Goal: Information Seeking & Learning: Learn about a topic

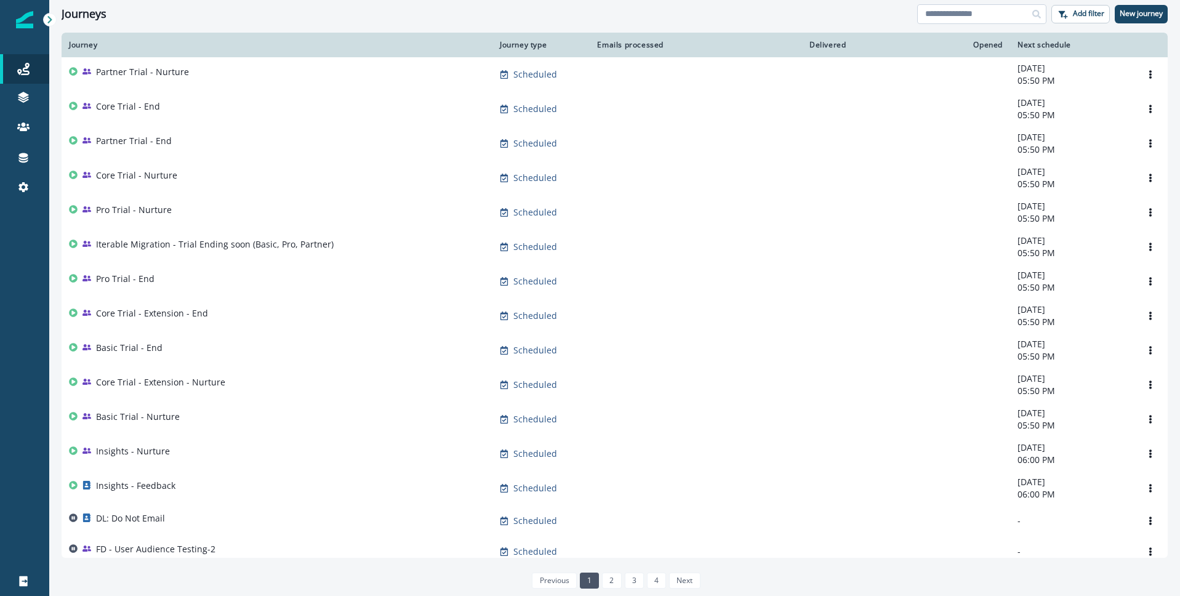
click at [995, 14] on input at bounding box center [981, 14] width 129 height 20
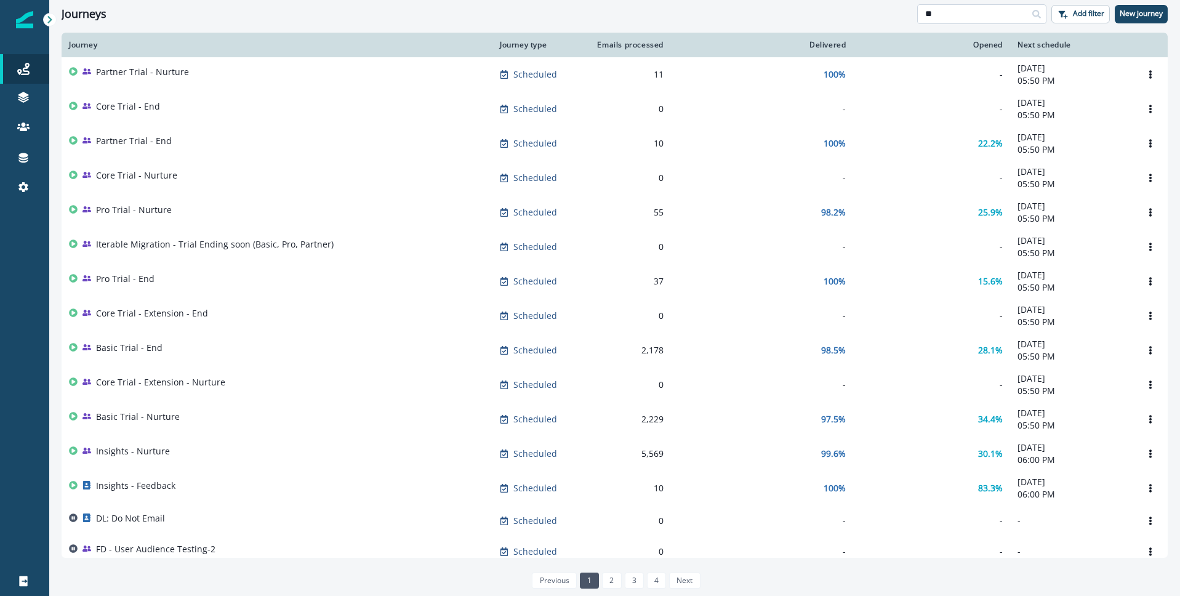
type input "*"
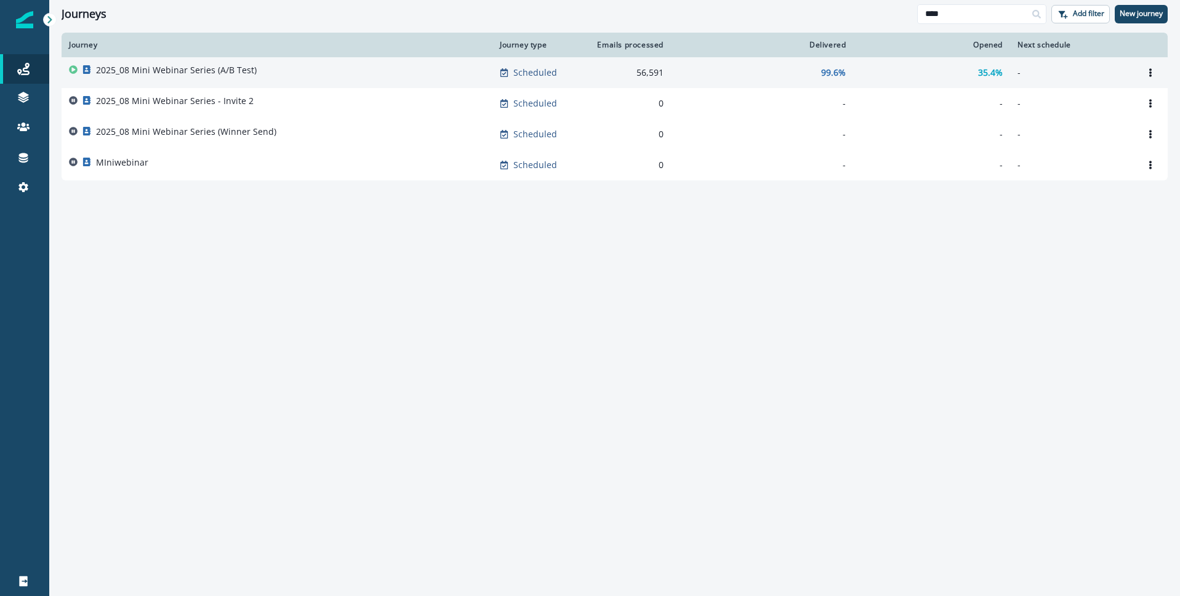
type input "****"
click at [218, 68] on p "2025_08 Mini Webinar Series (A/B Test)" at bounding box center [176, 70] width 161 height 12
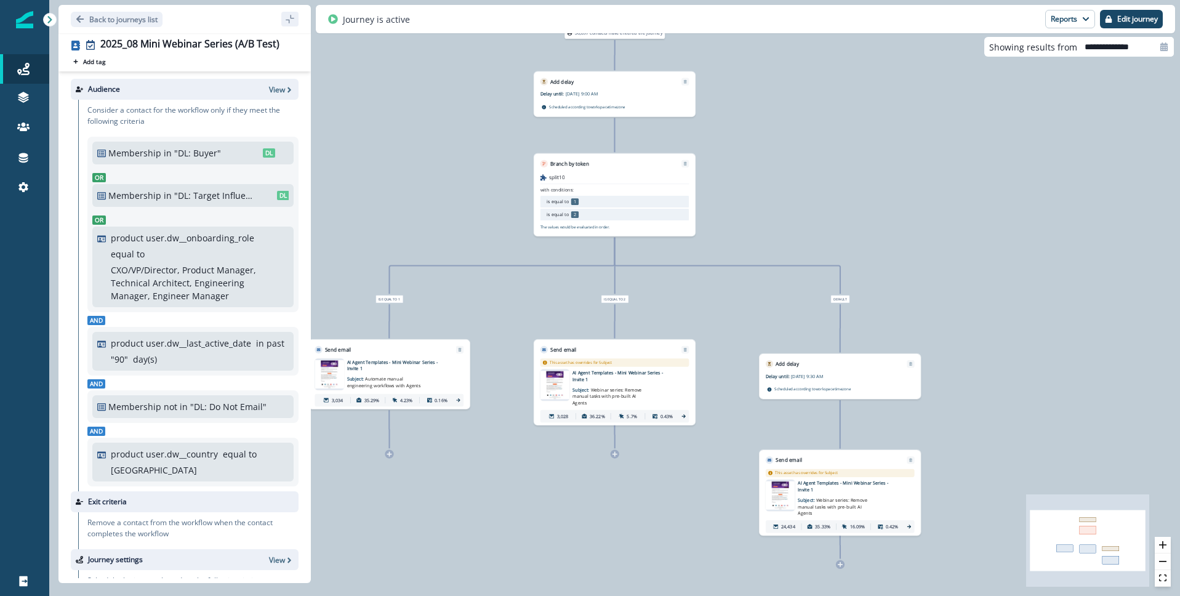
click at [908, 524] on icon at bounding box center [909, 527] width 6 height 6
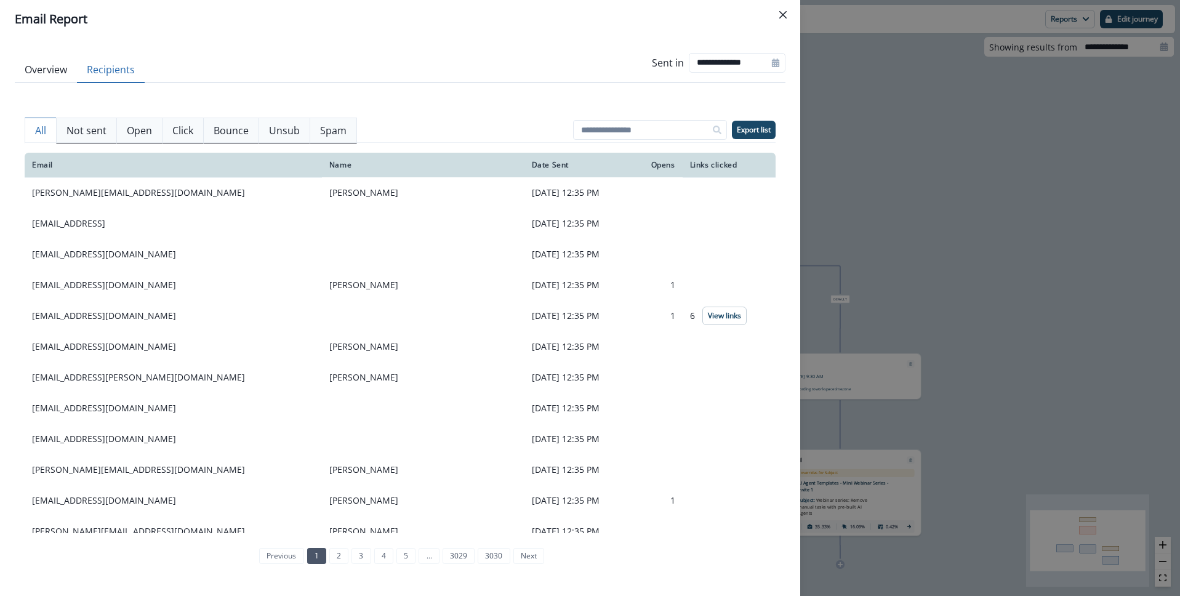
click at [115, 70] on button "Recipients" at bounding box center [111, 70] width 68 height 26
click at [92, 125] on p "Not sent" at bounding box center [86, 130] width 40 height 15
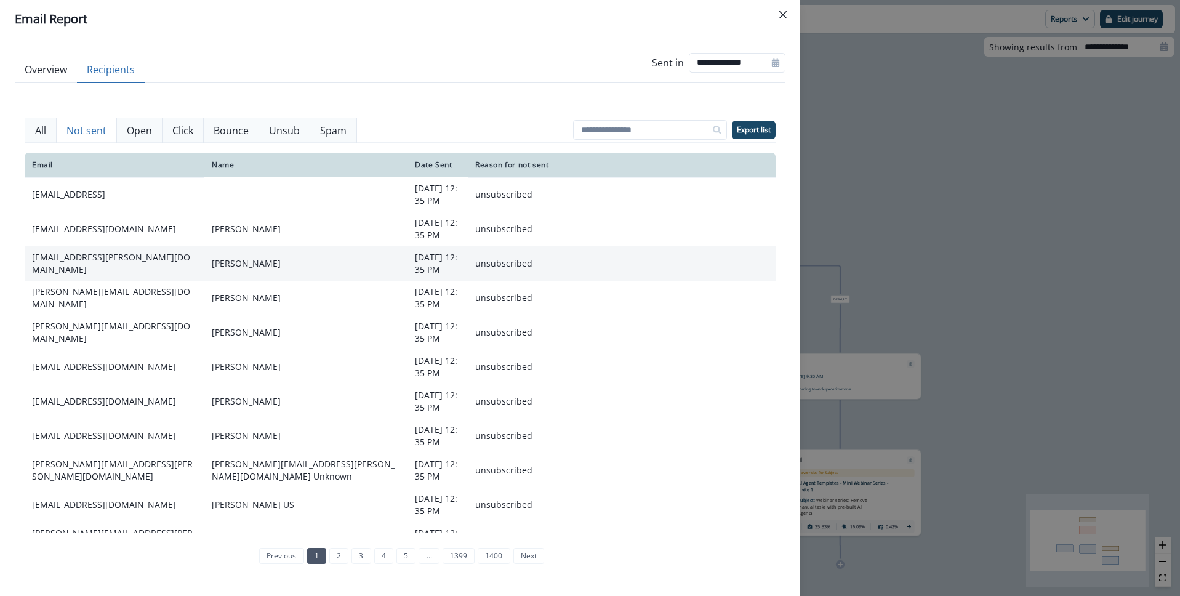
scroll to position [171, 0]
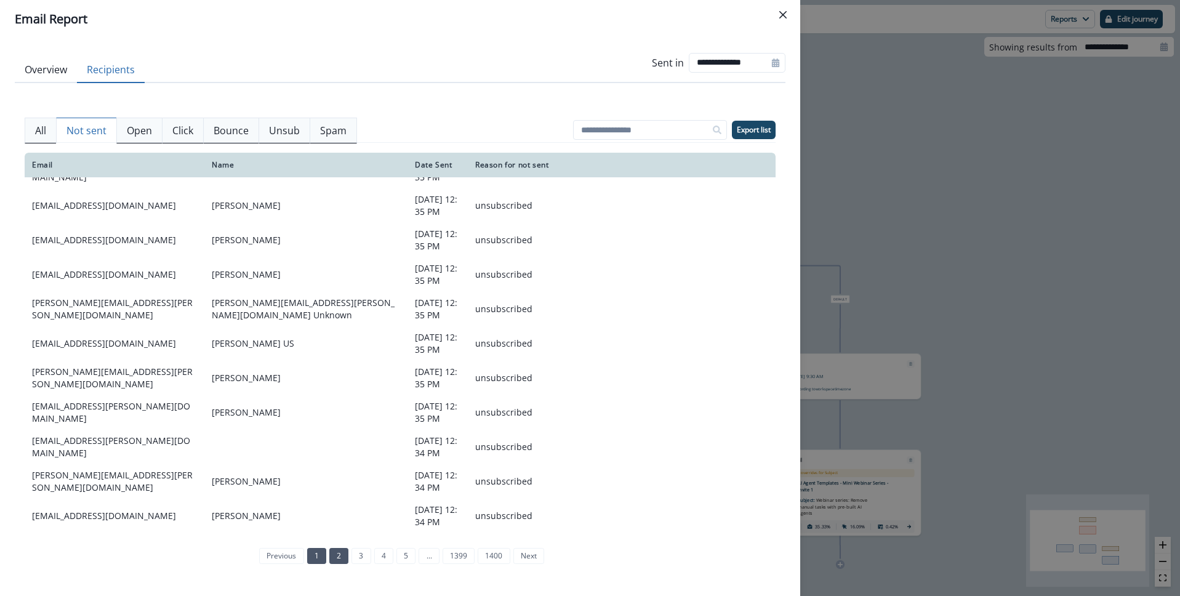
click at [336, 559] on link "2" at bounding box center [338, 556] width 19 height 16
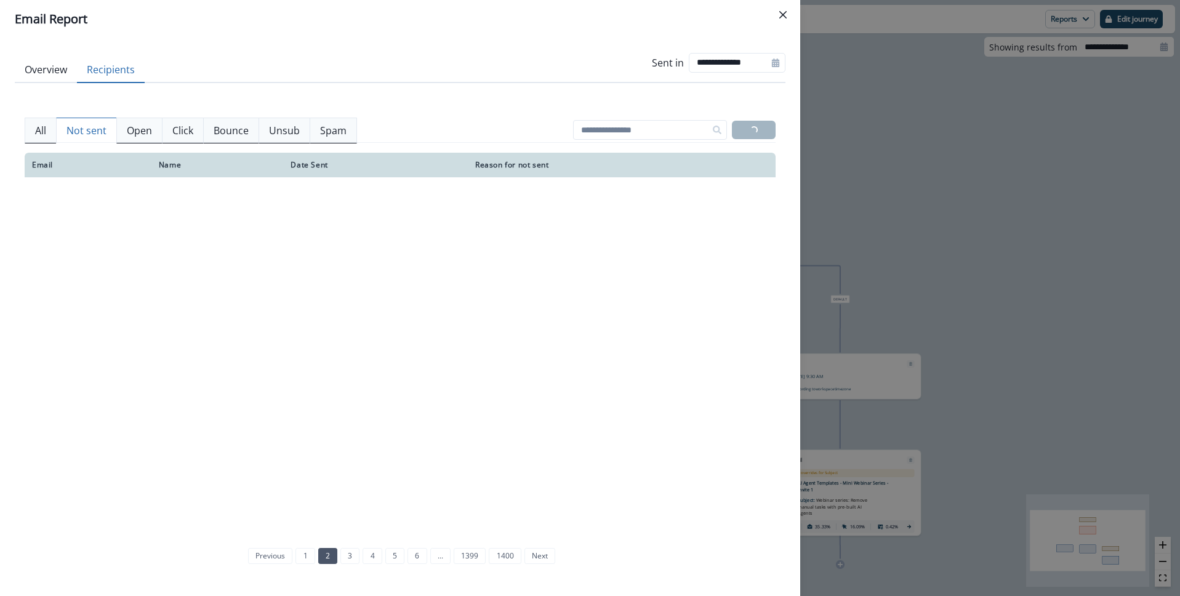
scroll to position [106, 0]
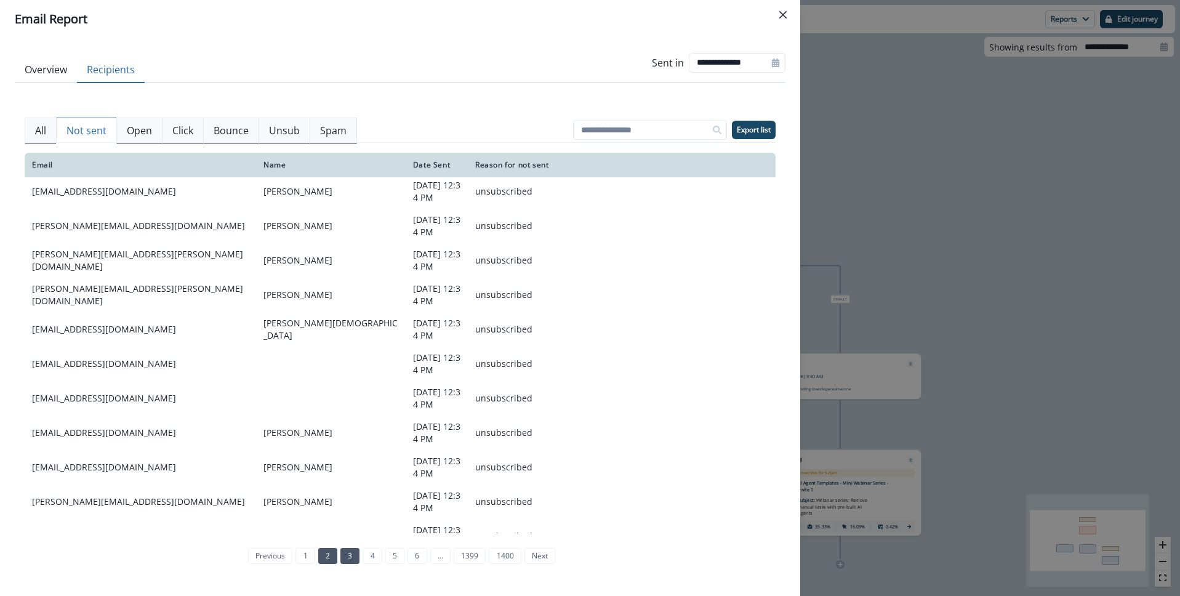
click at [349, 561] on link "3" at bounding box center [349, 556] width 19 height 16
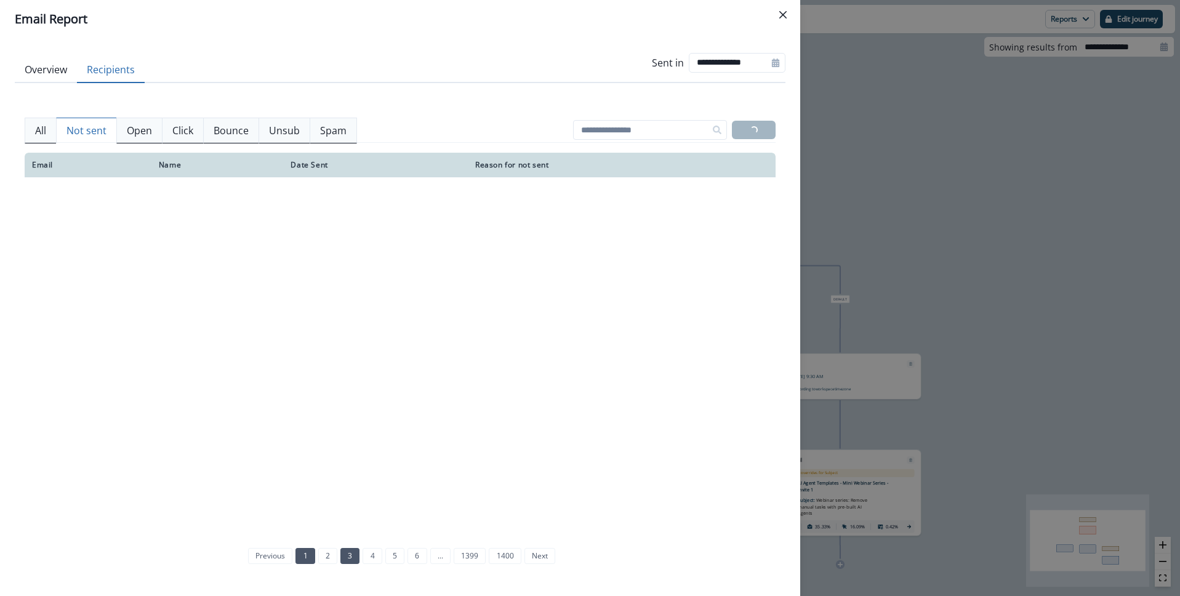
click at [305, 556] on link "1" at bounding box center [304, 556] width 19 height 16
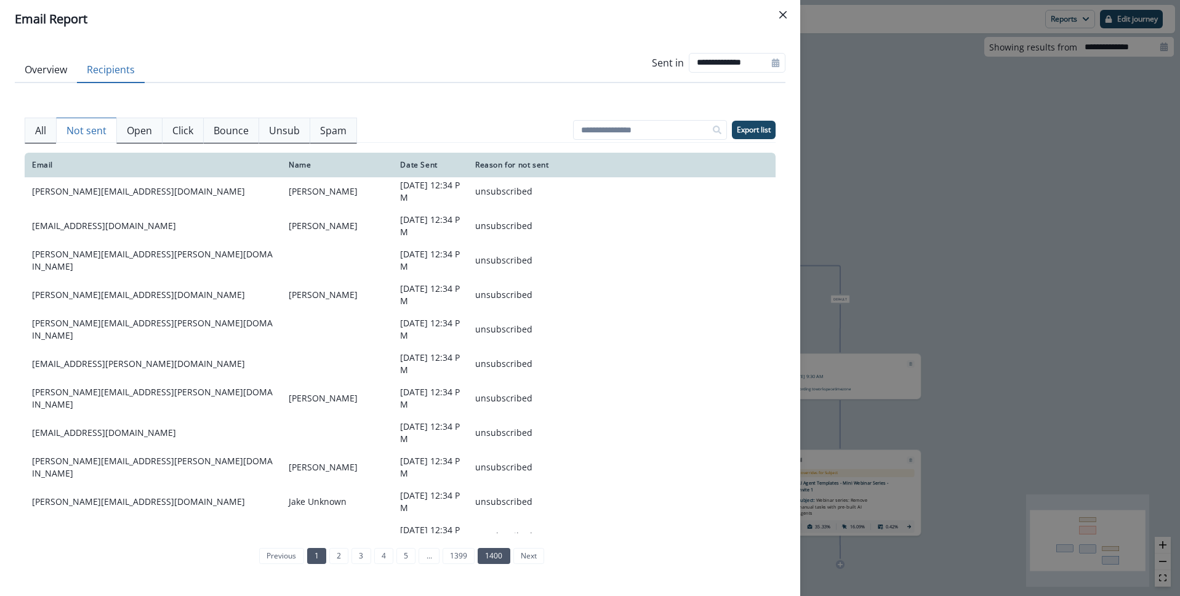
click at [503, 558] on link "1400" at bounding box center [494, 556] width 32 height 16
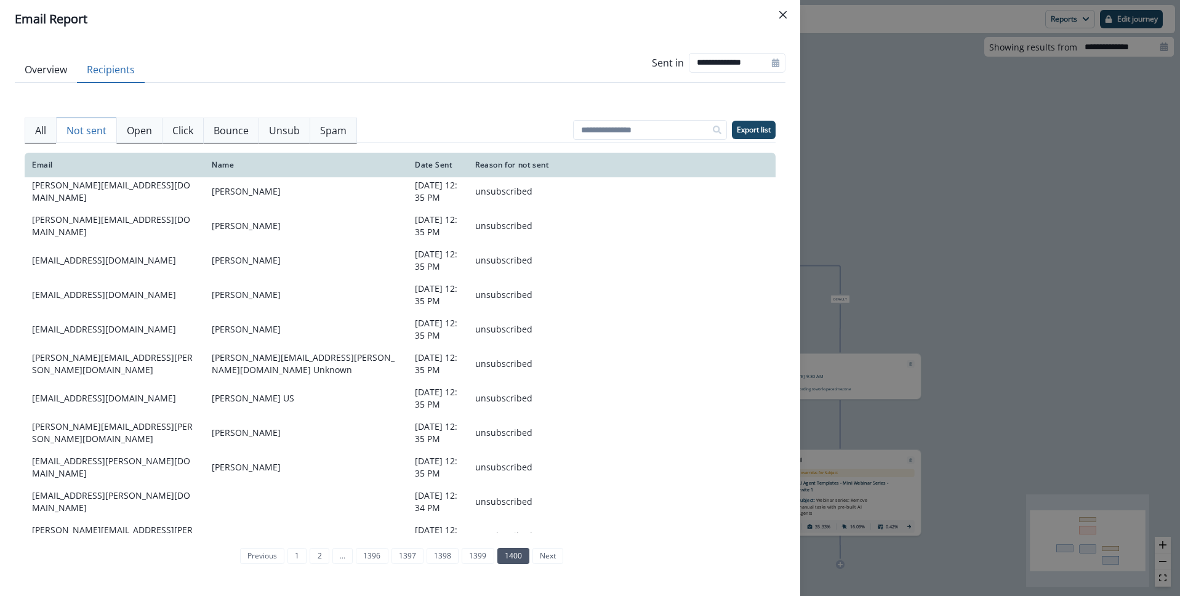
scroll to position [171, 0]
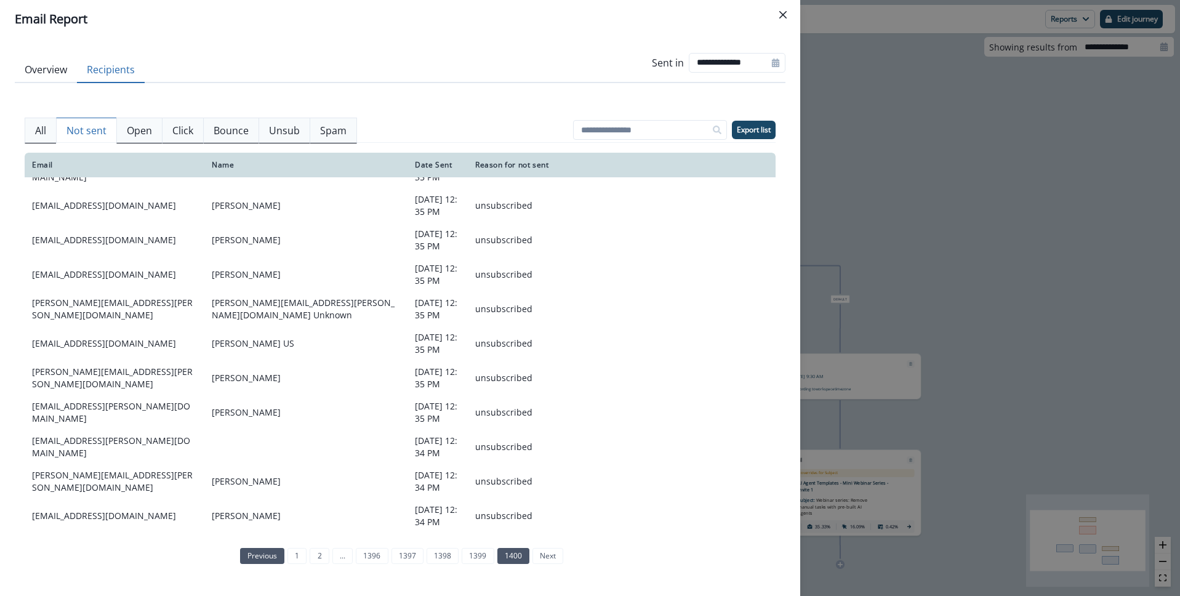
click at [270, 548] on link "previous" at bounding box center [262, 556] width 44 height 16
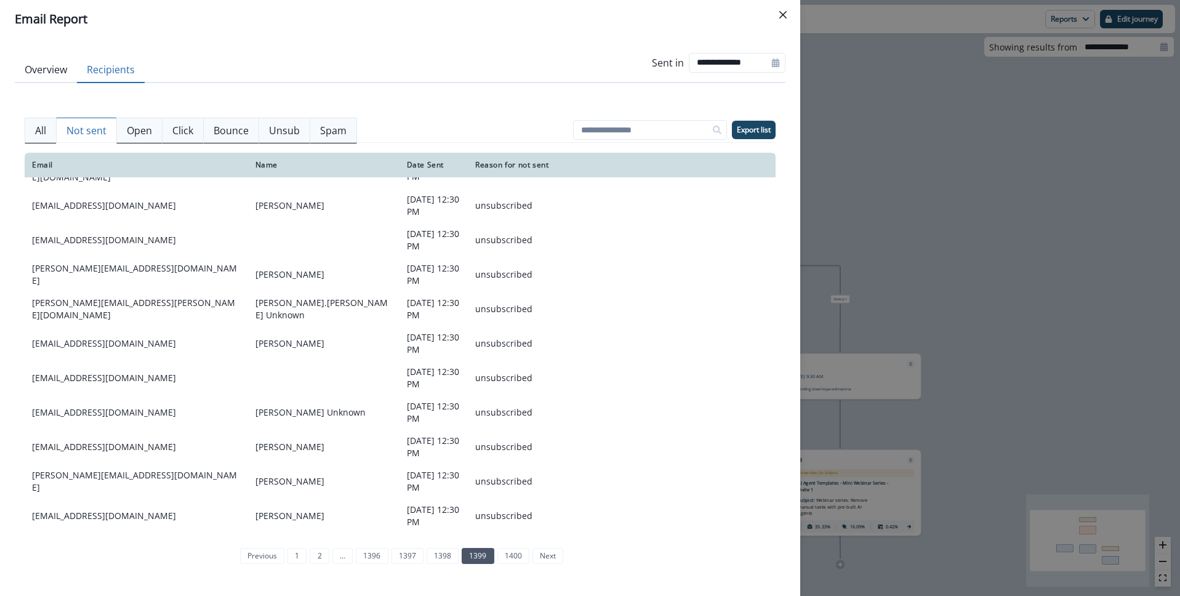
scroll to position [0, 0]
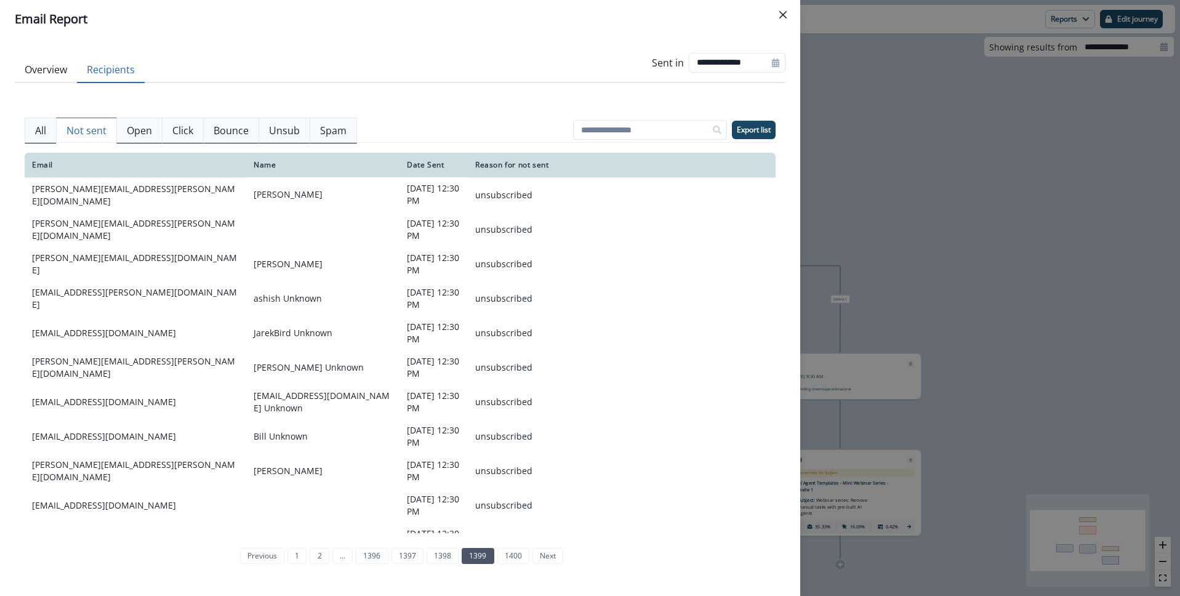
click at [526, 167] on div "Reason for not sent" at bounding box center [621, 165] width 293 height 10
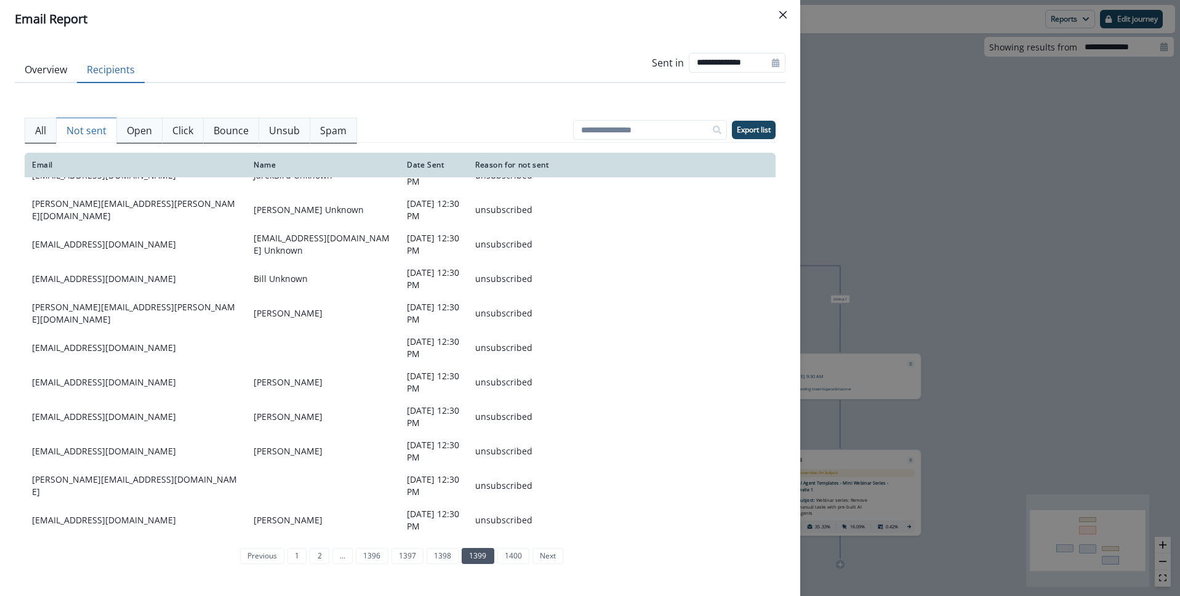
scroll to position [171, 0]
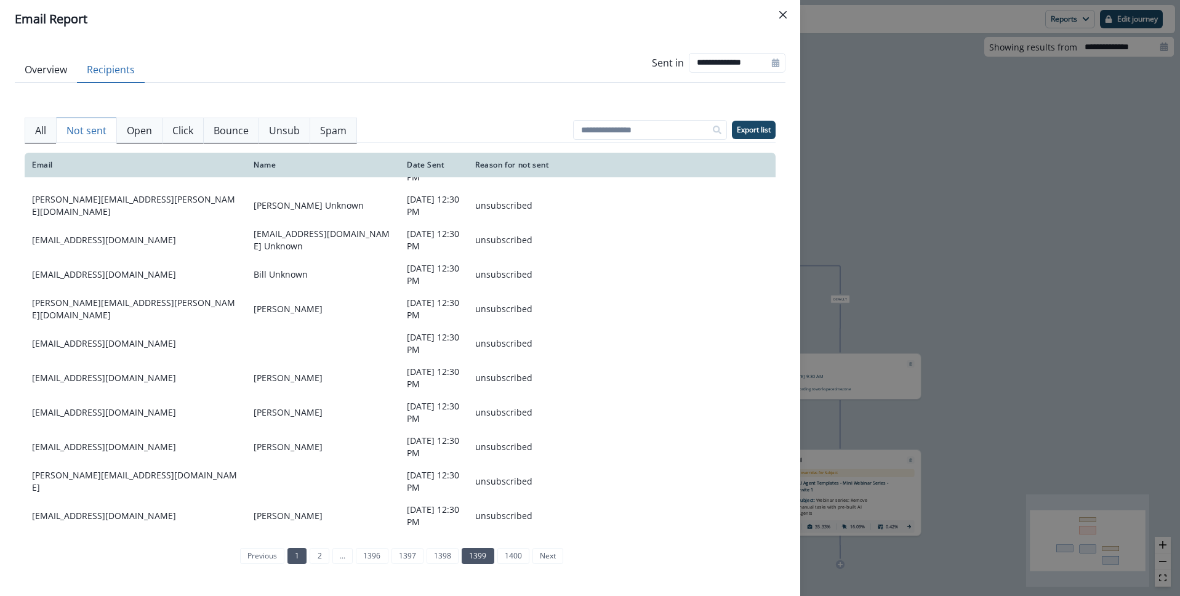
click at [313, 558] on link "2" at bounding box center [319, 556] width 19 height 16
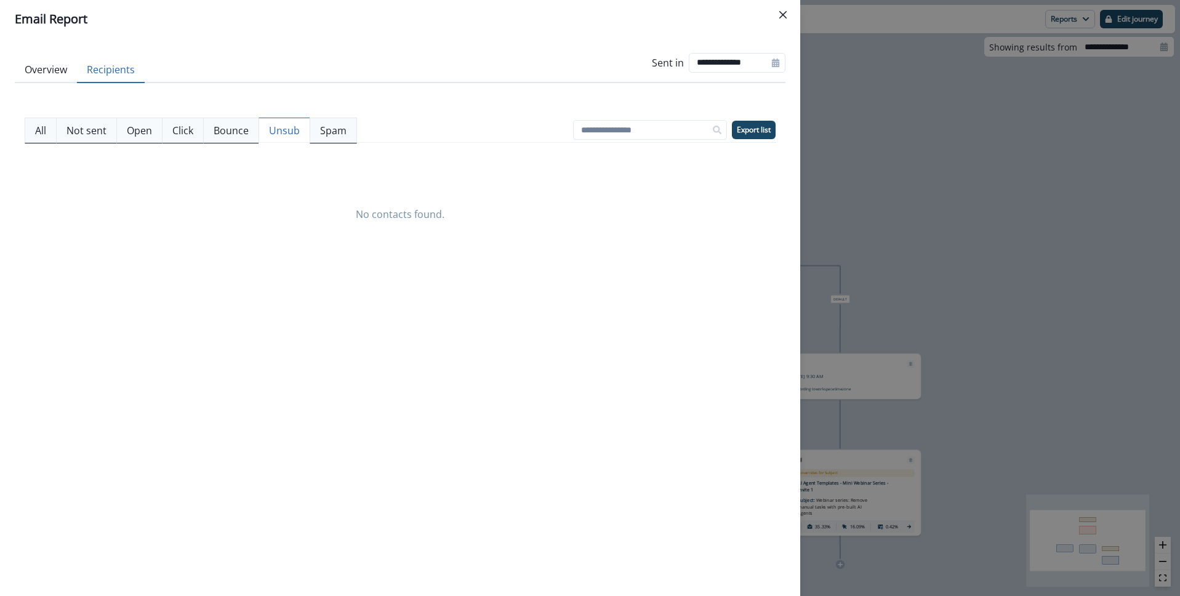
click at [276, 130] on p "Unsub" at bounding box center [284, 130] width 31 height 15
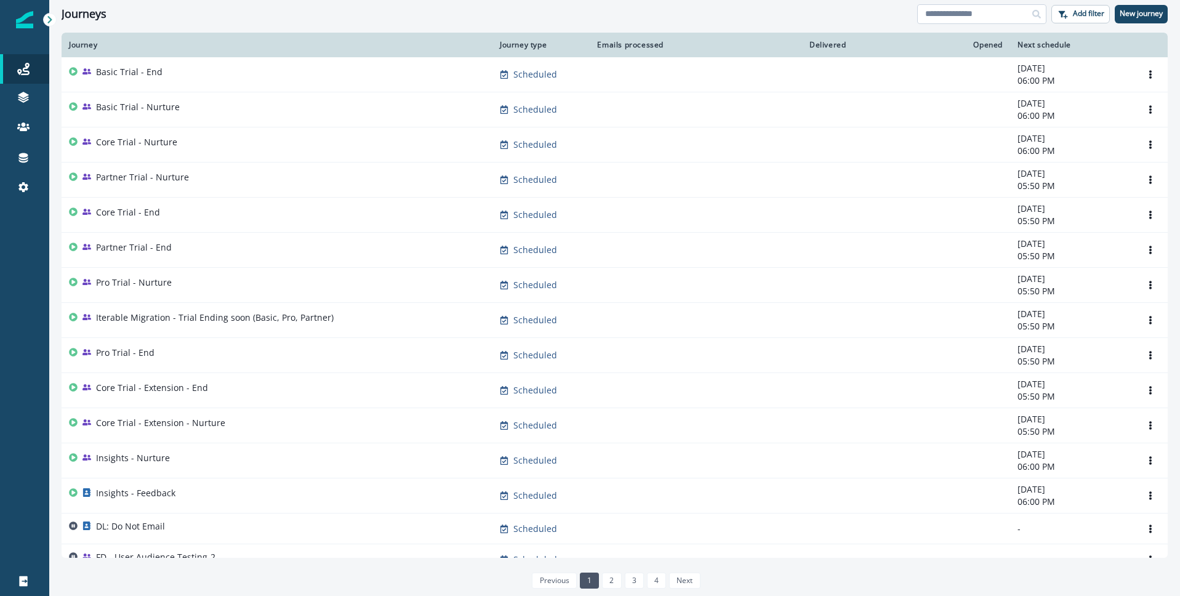
click at [966, 17] on input at bounding box center [981, 14] width 129 height 20
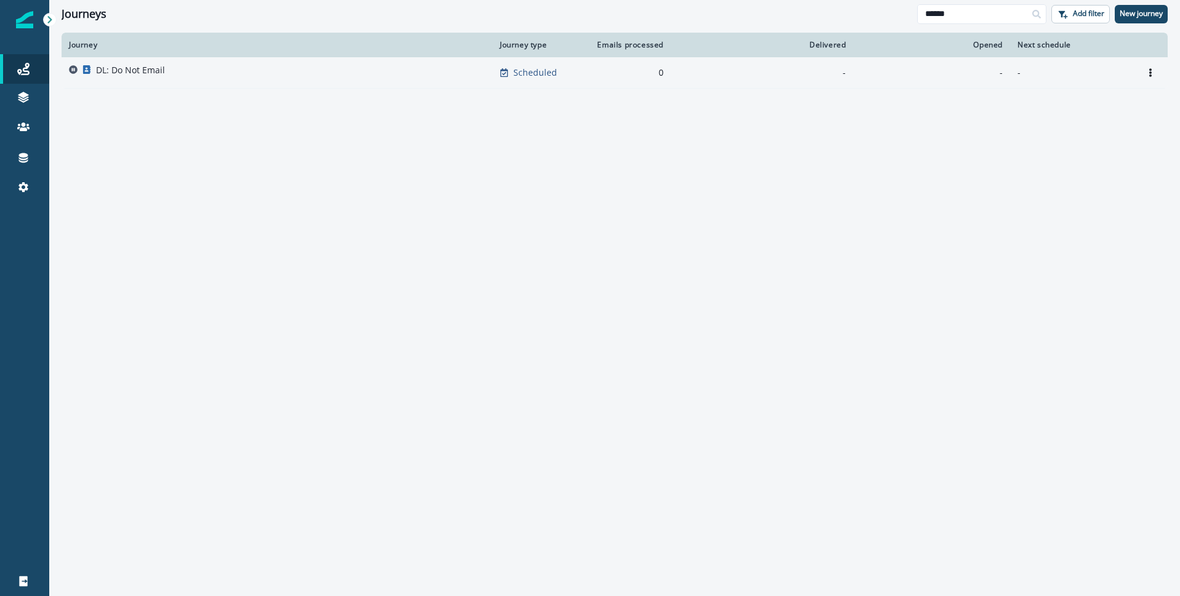
type input "******"
click at [140, 68] on p "DL: Do Not Email" at bounding box center [130, 70] width 69 height 12
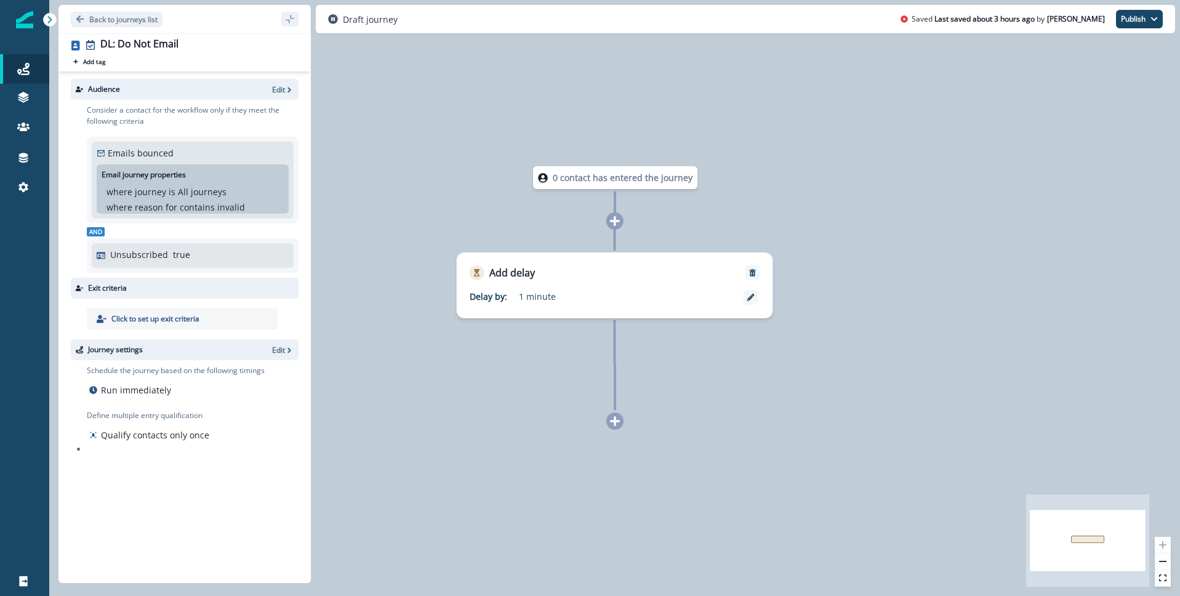
click at [131, 253] on p "Unsubscribed" at bounding box center [139, 254] width 58 height 13
drag, startPoint x: 169, startPoint y: 257, endPoint x: 145, endPoint y: 252, distance: 24.0
click at [167, 257] on div "Unsubscribed true" at bounding box center [199, 254] width 178 height 13
click at [141, 251] on p "Unsubscribed" at bounding box center [139, 254] width 58 height 13
click at [272, 90] on p "Edit" at bounding box center [278, 89] width 13 height 10
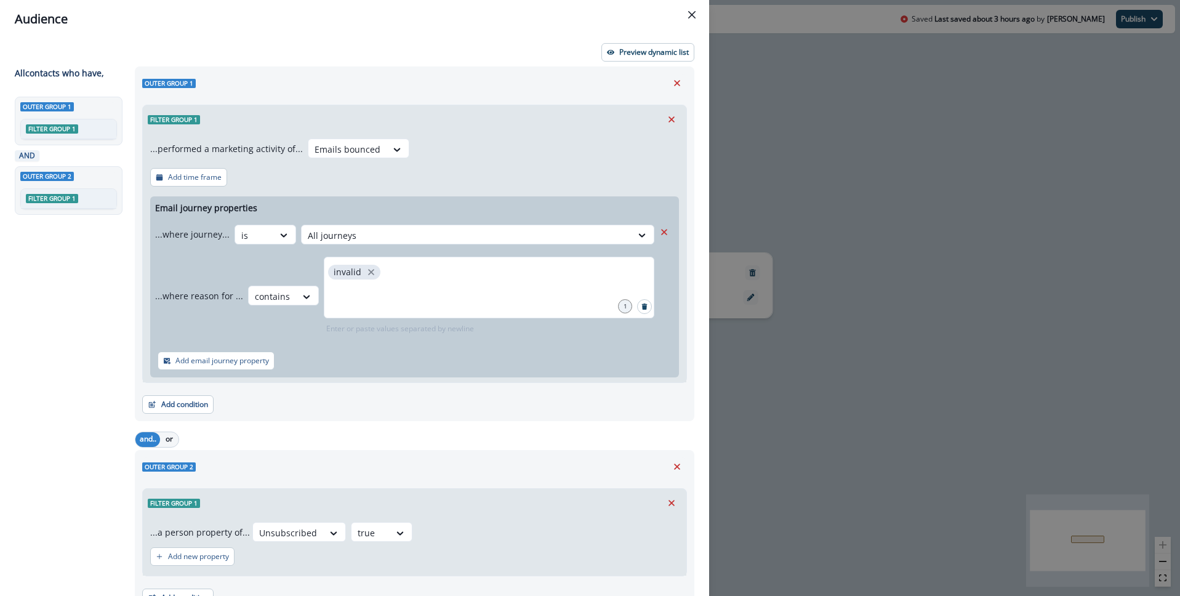
scroll to position [62, 0]
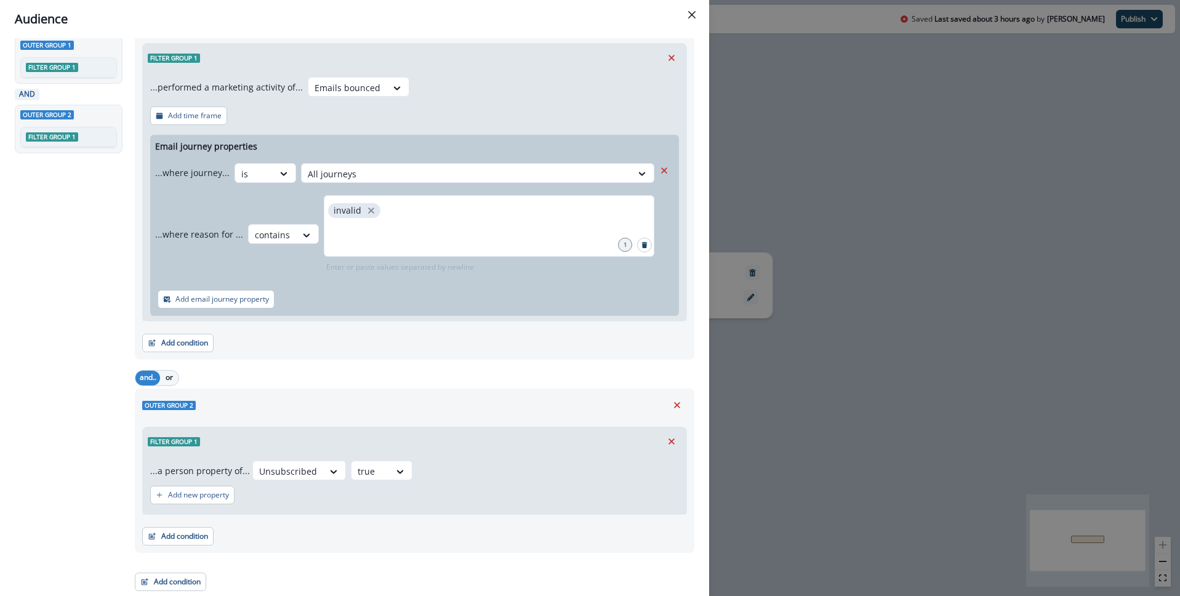
drag, startPoint x: 692, startPoint y: 19, endPoint x: 735, endPoint y: 9, distance: 44.9
click at [692, 19] on button "Close" at bounding box center [692, 15] width 20 height 20
